Goal: Task Accomplishment & Management: Use online tool/utility

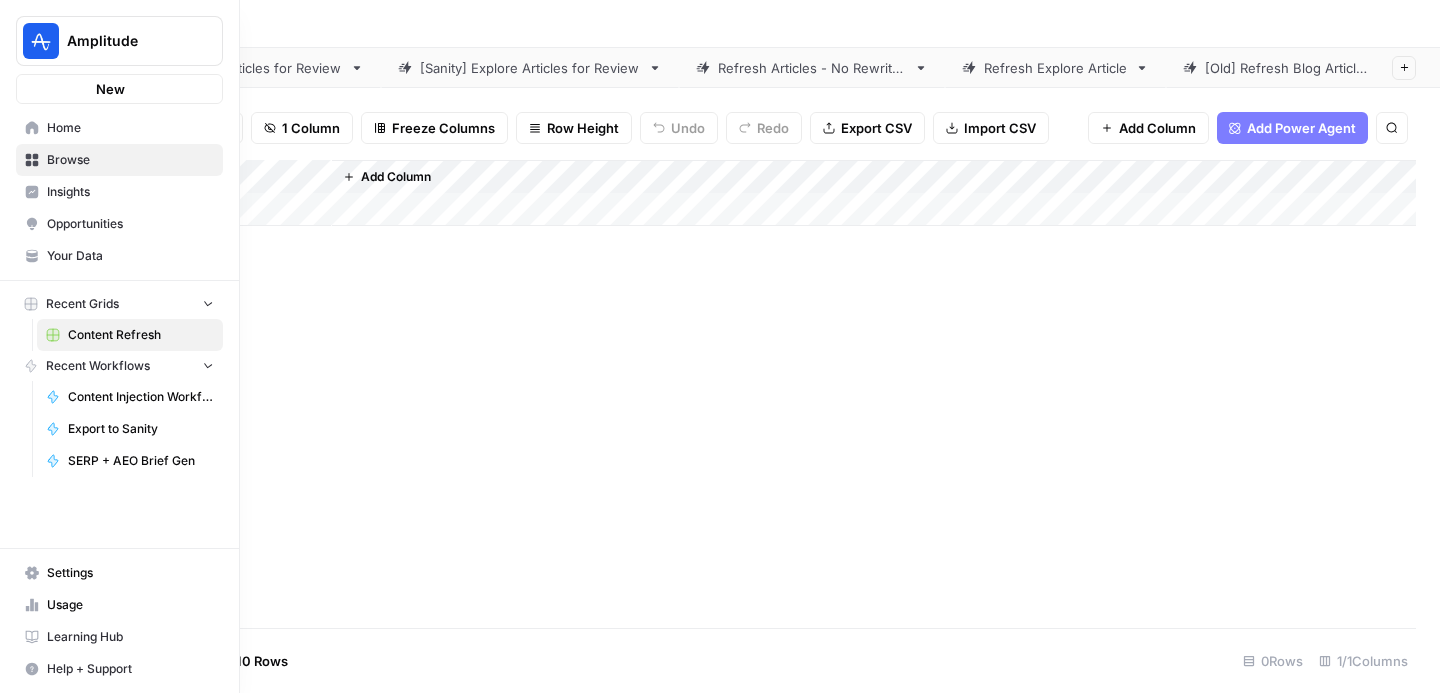
click at [27, 131] on icon at bounding box center [32, 127] width 13 height 13
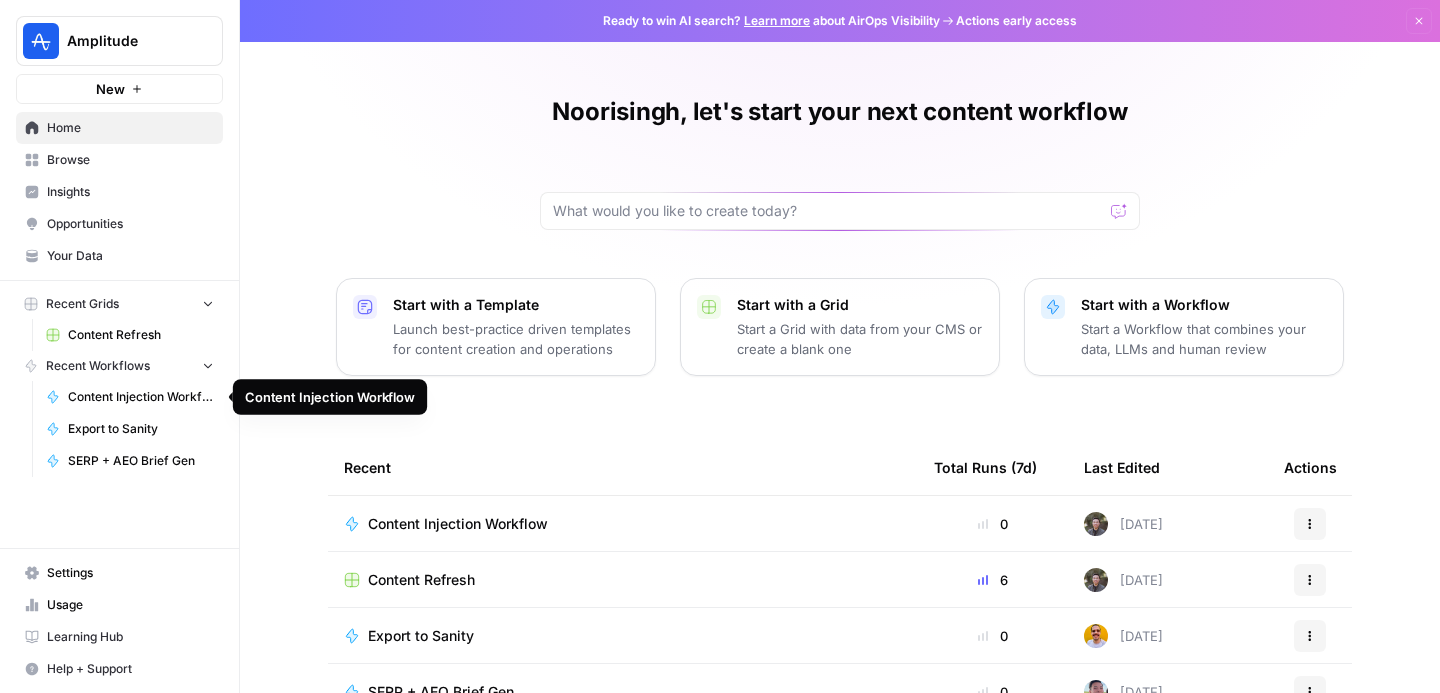
click at [101, 398] on span "Content Injection Workflow" at bounding box center [141, 397] width 146 height 18
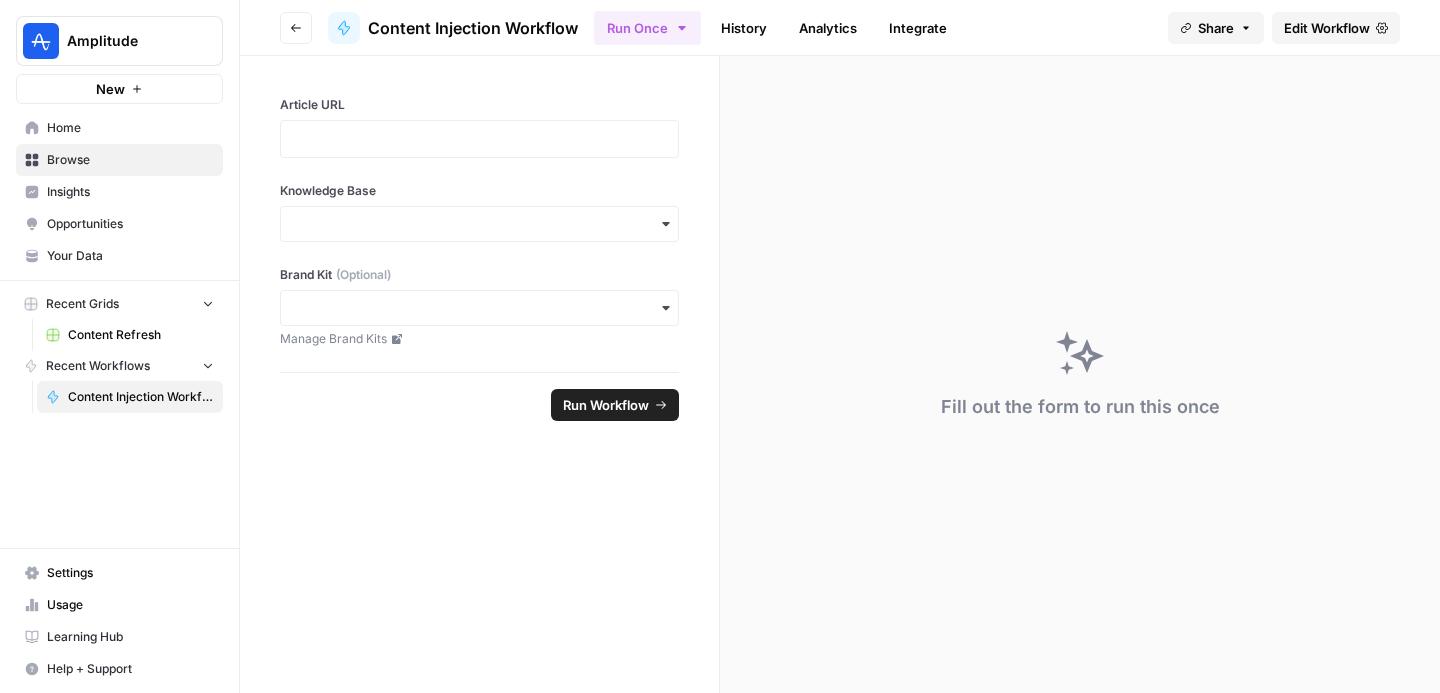
click at [743, 25] on link "History" at bounding box center [744, 28] width 70 height 32
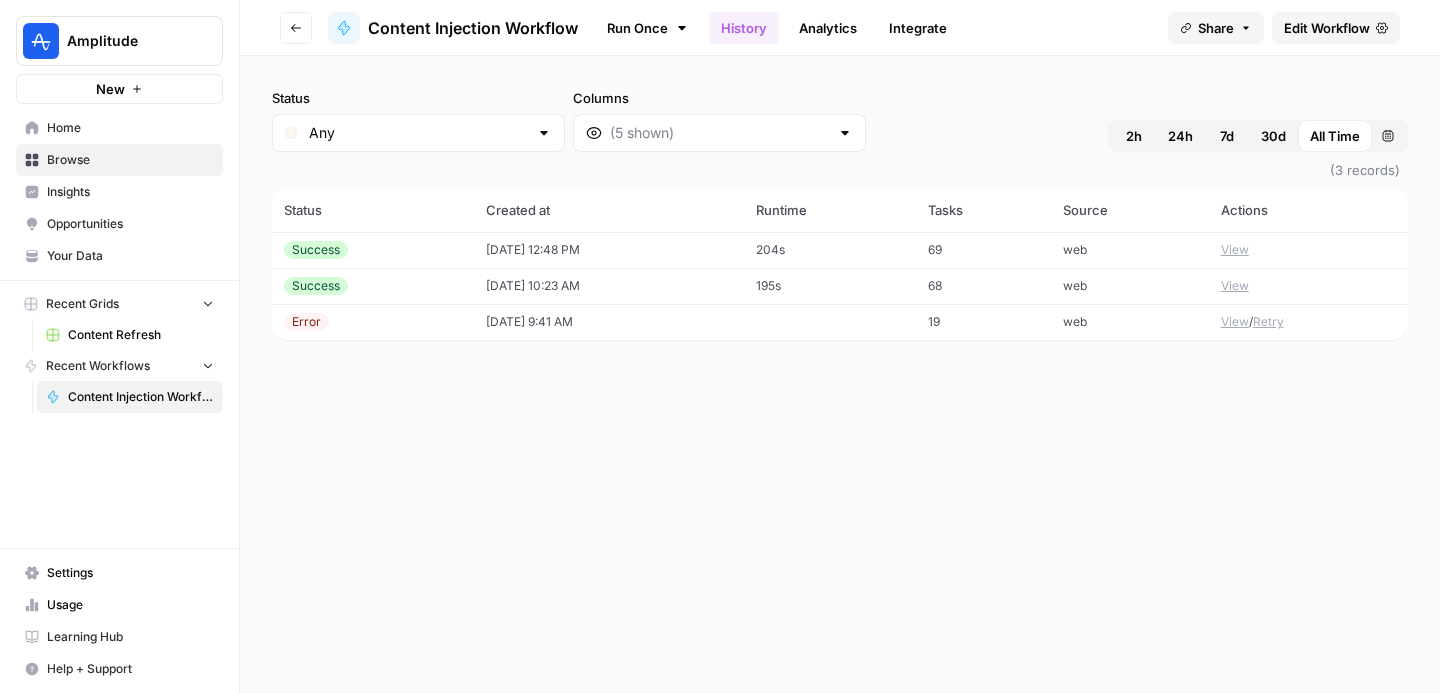
click at [468, 33] on span "Content Injection Workflow" at bounding box center [473, 28] width 210 height 24
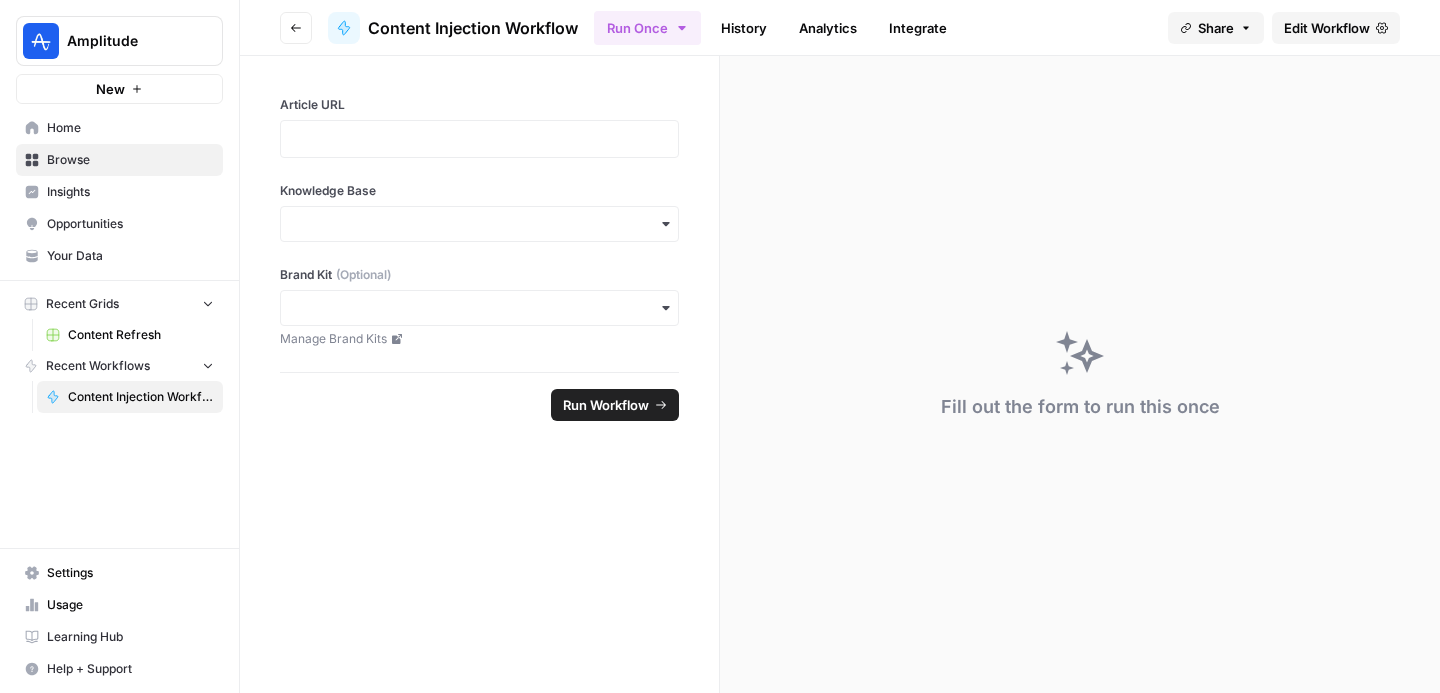
click at [290, 37] on button "Go back" at bounding box center [296, 28] width 32 height 32
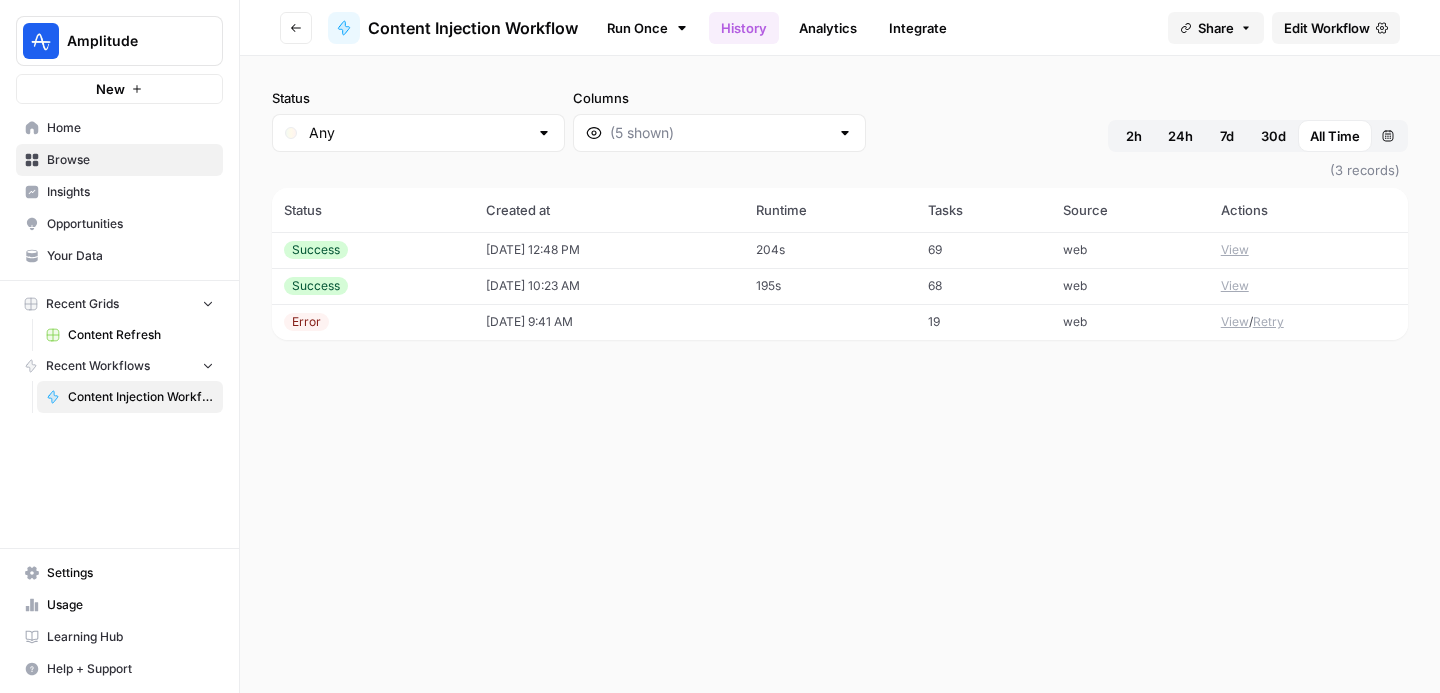
click at [423, 10] on header "Go back Content Injection Workflow Run Once History Analytics Integrate Share E…" at bounding box center [840, 28] width 1200 height 56
click at [423, 33] on span "Content Injection Workflow" at bounding box center [473, 28] width 210 height 24
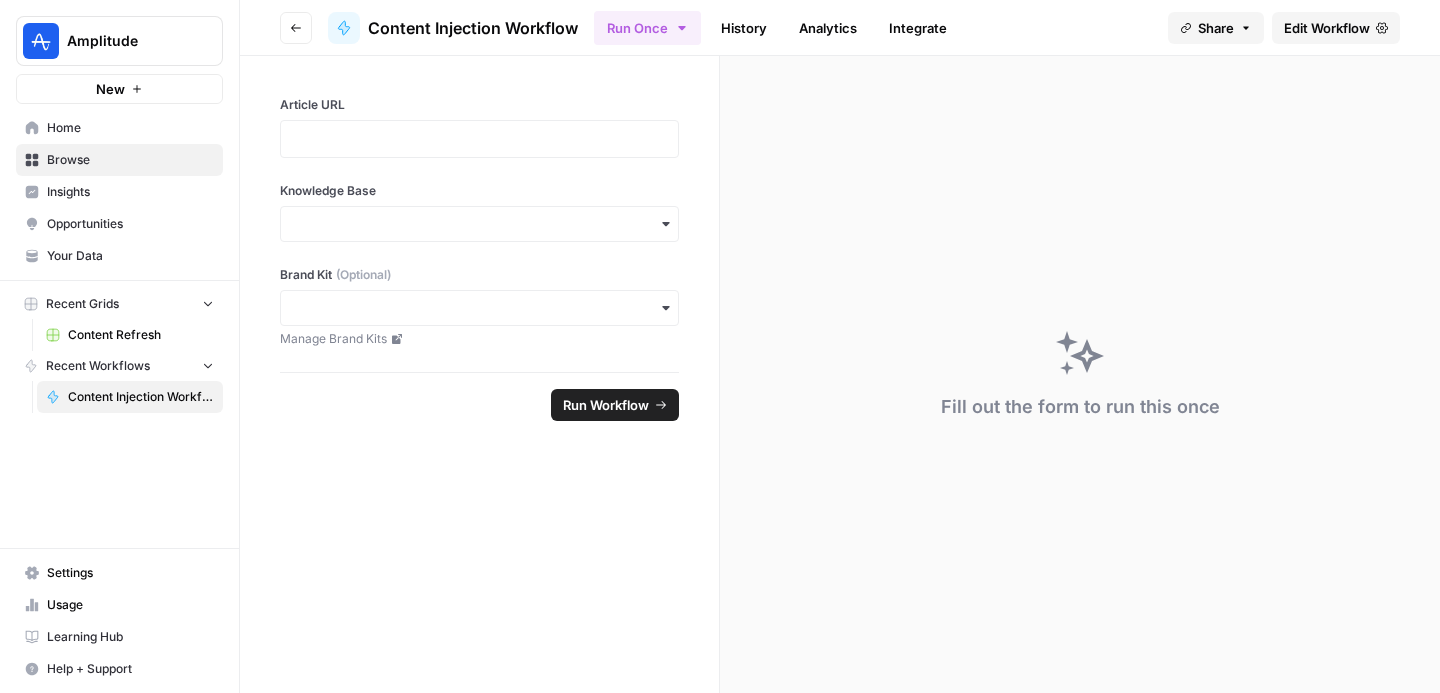
click at [1316, 14] on link "Edit Workflow" at bounding box center [1336, 28] width 128 height 32
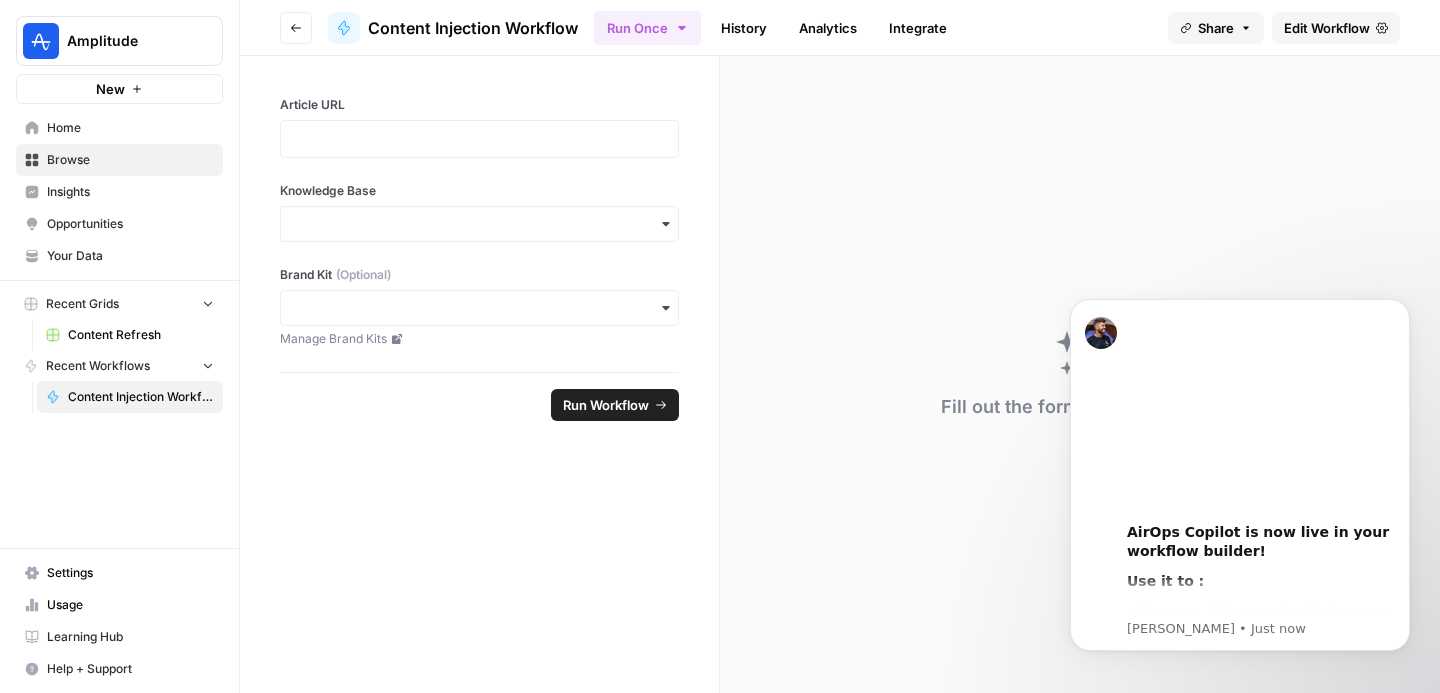
click at [732, 26] on link "History" at bounding box center [744, 28] width 70 height 32
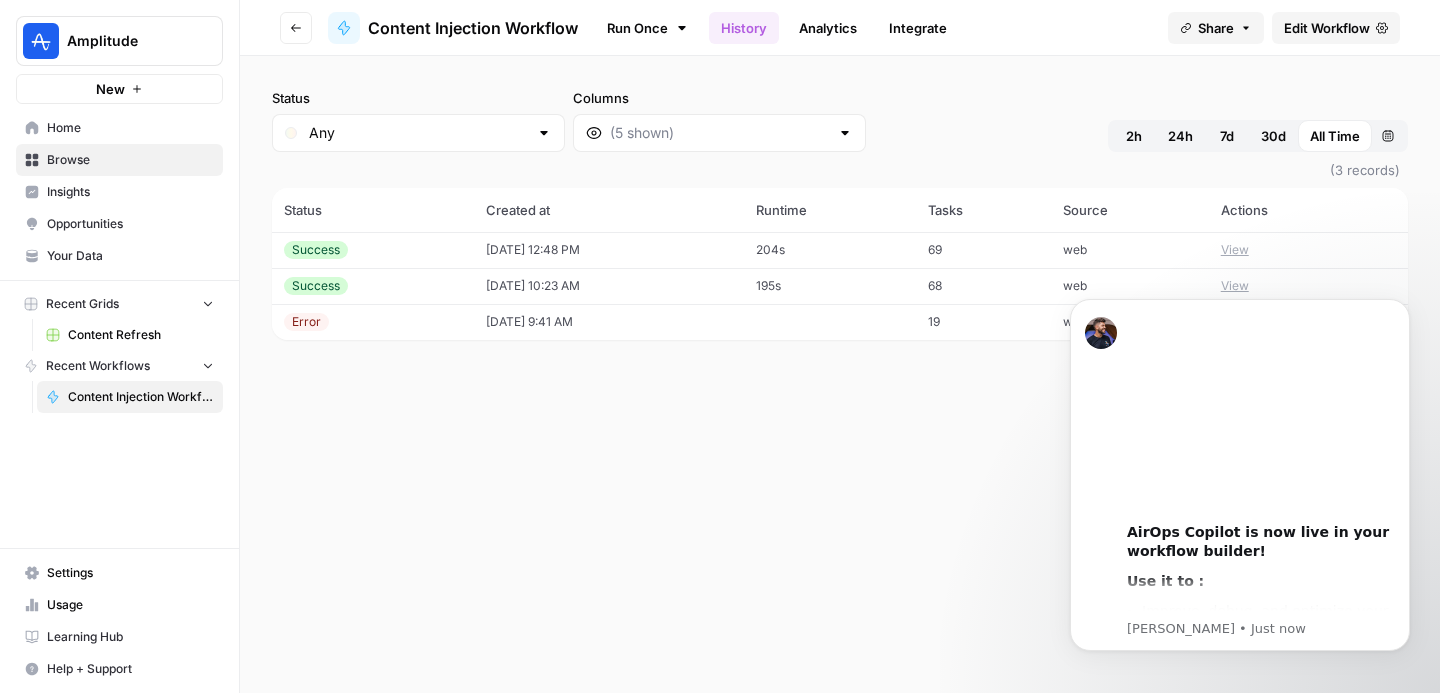
click at [780, 242] on td "204s" at bounding box center [830, 250] width 172 height 36
